Goal: Task Accomplishment & Management: Use online tool/utility

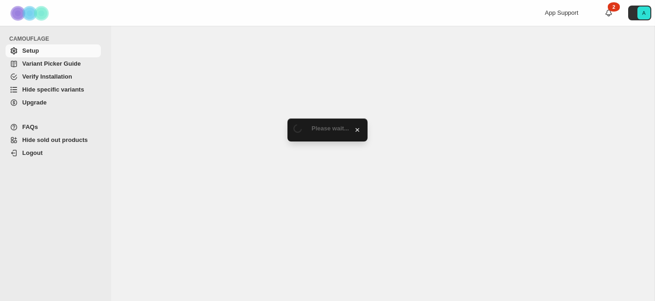
select select "*******"
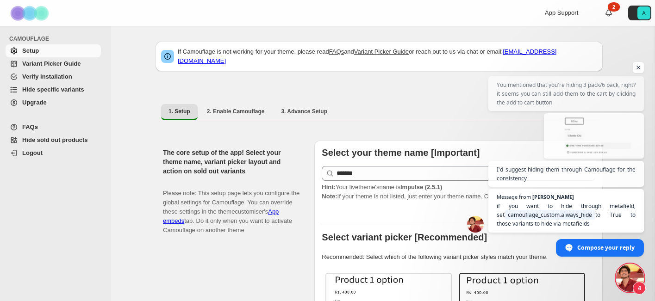
scroll to position [2256, 0]
drag, startPoint x: 640, startPoint y: 58, endPoint x: 602, endPoint y: 184, distance: 131.5
click at [602, 185] on span "Message from [PERSON_NAME] You mentioned that you're hiding 3 pack/6 pack, righ…" at bounding box center [566, 154] width 156 height 156
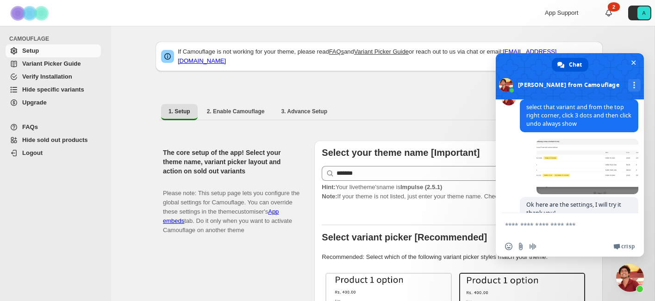
scroll to position [2445, 0]
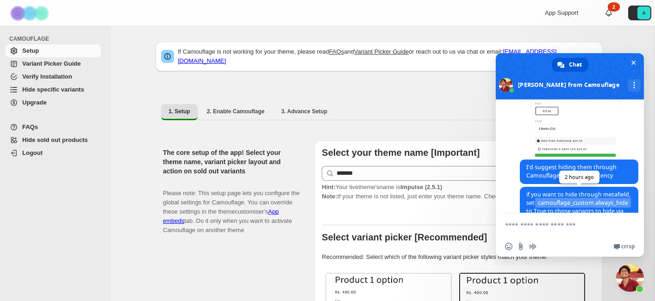
click at [549, 198] on span "camouflage_custom.always_hide" at bounding box center [583, 203] width 96 height 10
drag, startPoint x: 555, startPoint y: 185, endPoint x: 540, endPoint y: 175, distance: 18.6
click at [540, 198] on span "camouflage_custom.always_hide" at bounding box center [583, 203] width 96 height 10
copy span "camouflage_custom.always_hide"
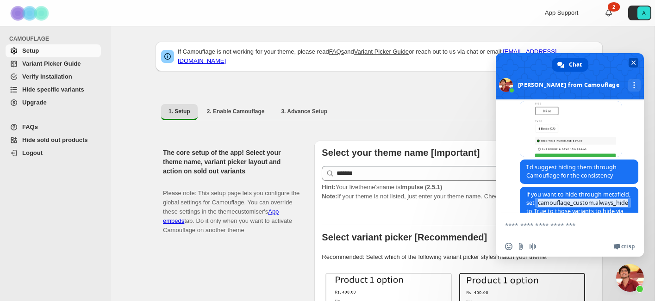
click at [637, 61] on span "Close chat" at bounding box center [634, 63] width 10 height 10
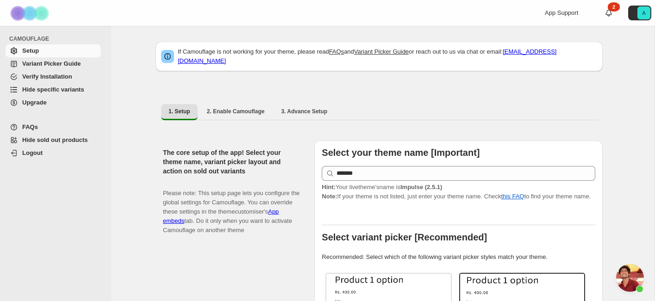
click at [69, 87] on span "Hide specific variants" at bounding box center [53, 89] width 62 height 7
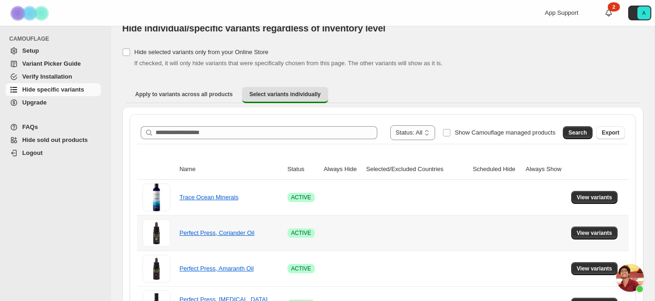
scroll to position [18, 0]
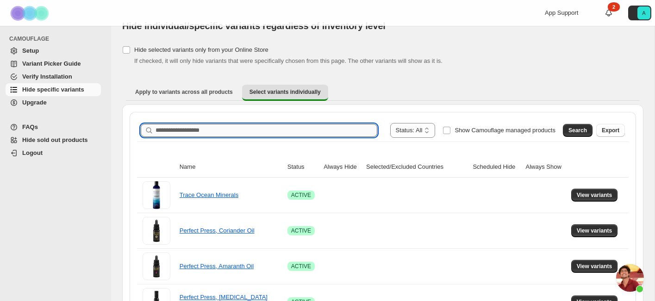
click at [217, 129] on input "Search product name" at bounding box center [267, 130] width 222 height 13
type input "********"
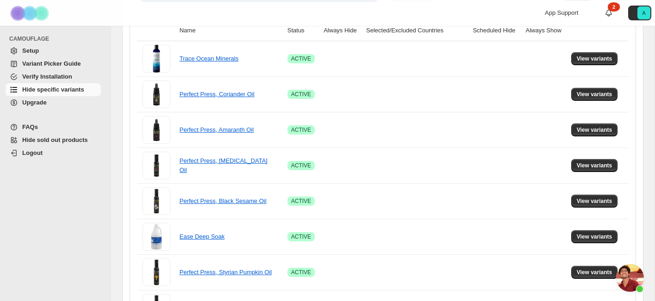
scroll to position [0, 0]
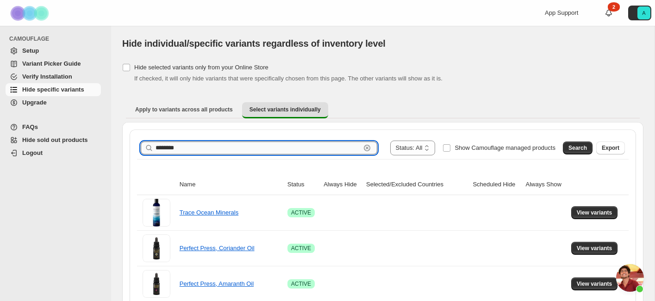
click at [210, 152] on input "********" at bounding box center [258, 148] width 205 height 13
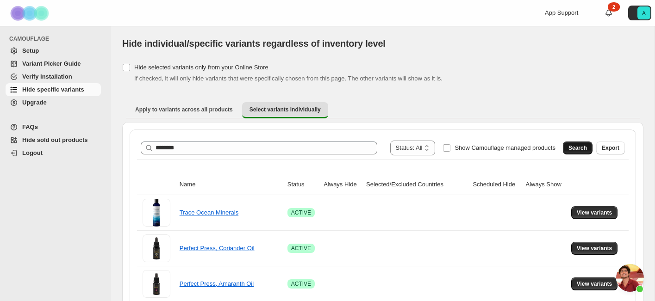
click at [579, 150] on span "Search" at bounding box center [577, 147] width 19 height 7
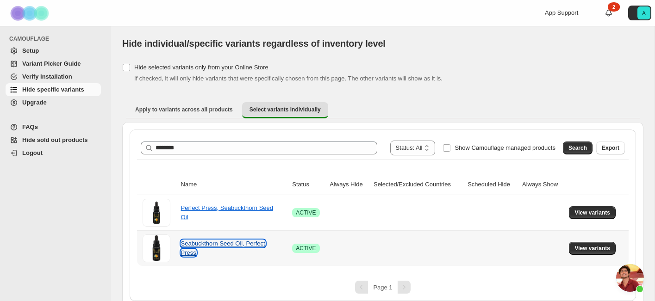
click at [245, 245] on link "Seabuckthorn Seed Oil, Perfect Press" at bounding box center [223, 248] width 84 height 16
click at [599, 244] on button "View variants" at bounding box center [592, 248] width 47 height 13
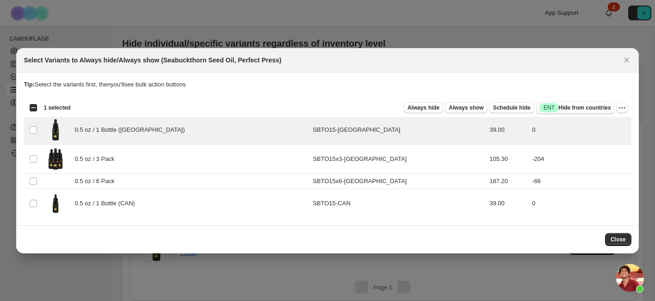
click at [578, 108] on span "Success ENT Hide from countries" at bounding box center [575, 107] width 71 height 9
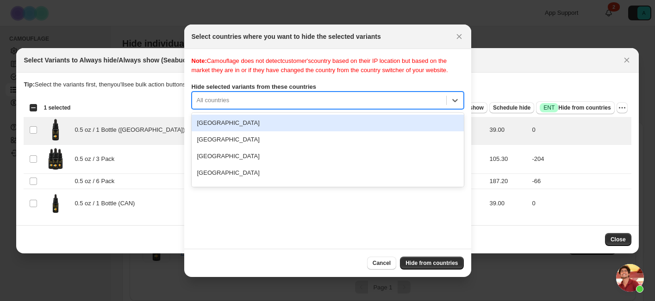
click at [324, 106] on div ":ro:" at bounding box center [319, 100] width 245 height 11
type input "***"
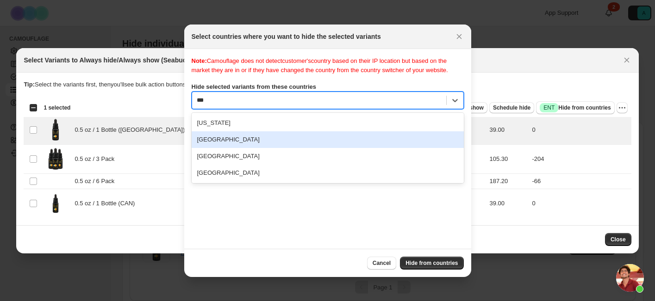
click at [275, 148] on div "Canada" at bounding box center [328, 139] width 272 height 17
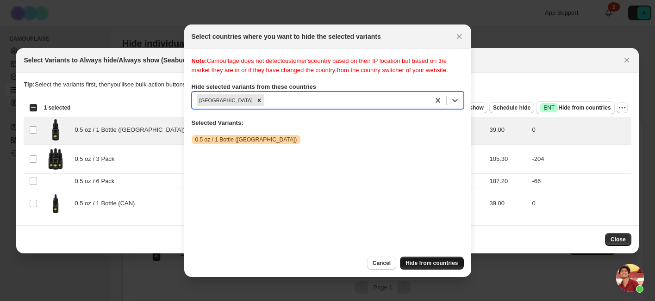
click at [433, 260] on span "Hide from countries" at bounding box center [432, 263] width 52 height 7
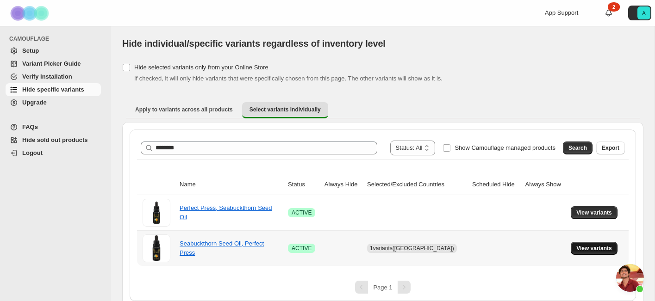
click at [597, 250] on span "View variants" at bounding box center [594, 248] width 36 height 7
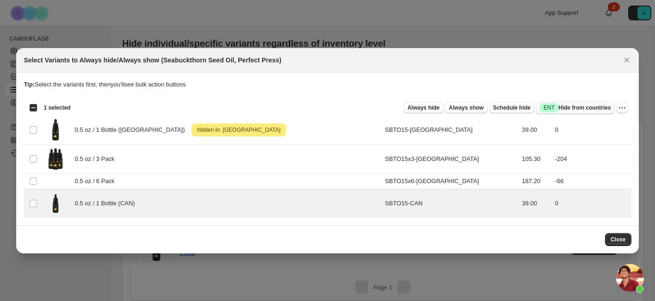
click at [582, 112] on button "Success ENT Hide from countries" at bounding box center [575, 107] width 78 height 13
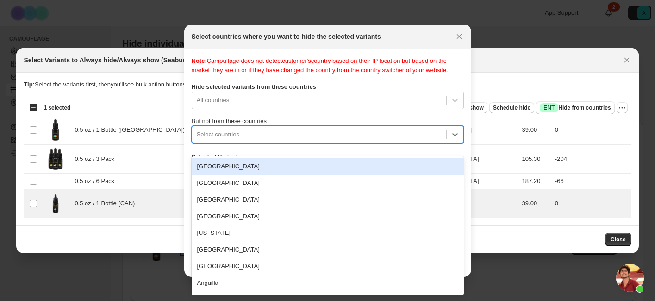
click at [315, 140] on div ":r1g:" at bounding box center [319, 134] width 245 height 11
type input "***"
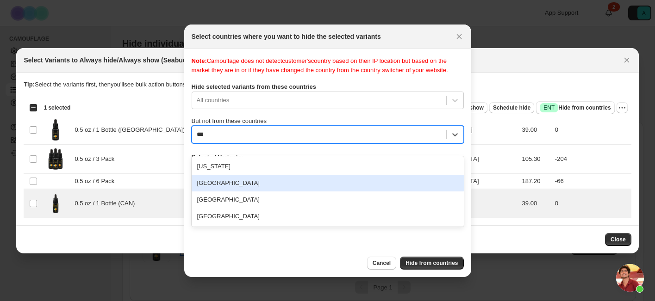
click at [230, 184] on div "Canada" at bounding box center [328, 183] width 272 height 17
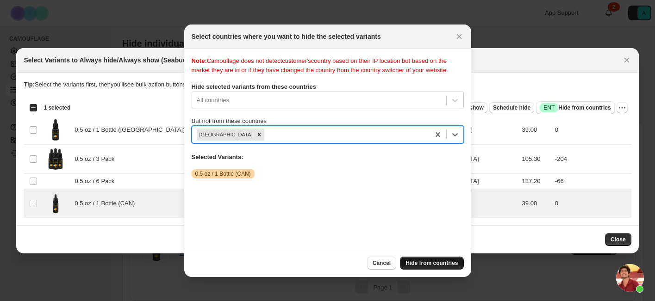
click at [439, 266] on span "Hide from countries" at bounding box center [432, 263] width 52 height 7
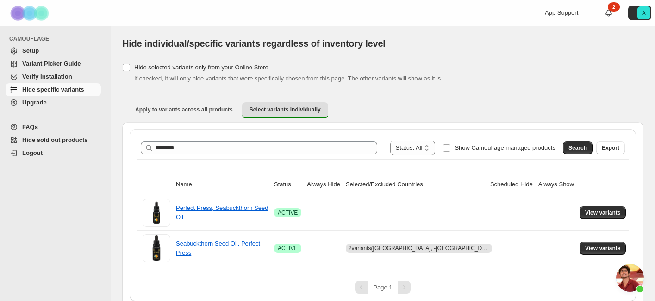
scroll to position [7, 0]
